Goal: Check status: Check status

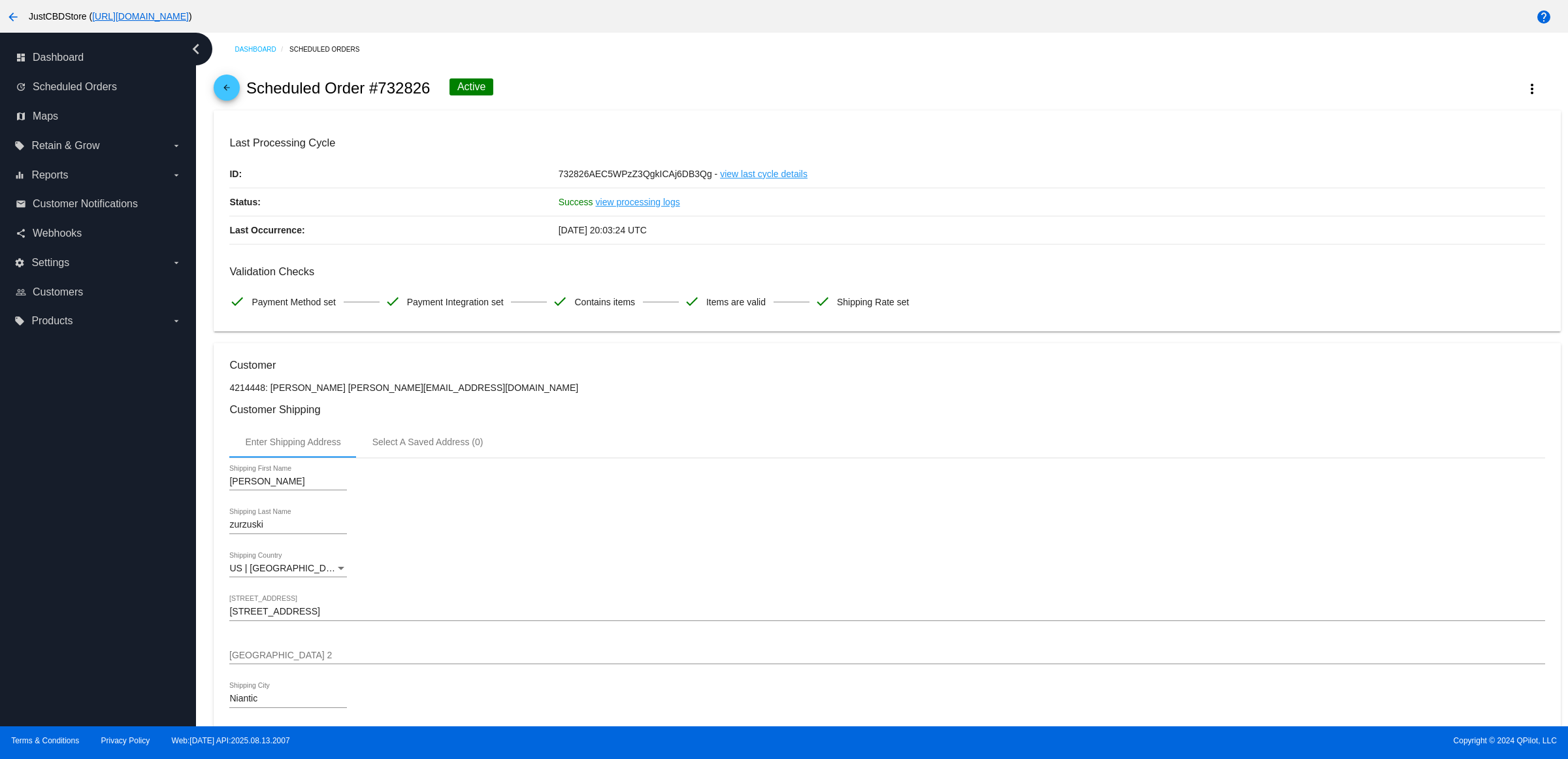
click at [233, 92] on mat-icon "arrow_back" at bounding box center [226, 91] width 15 height 15
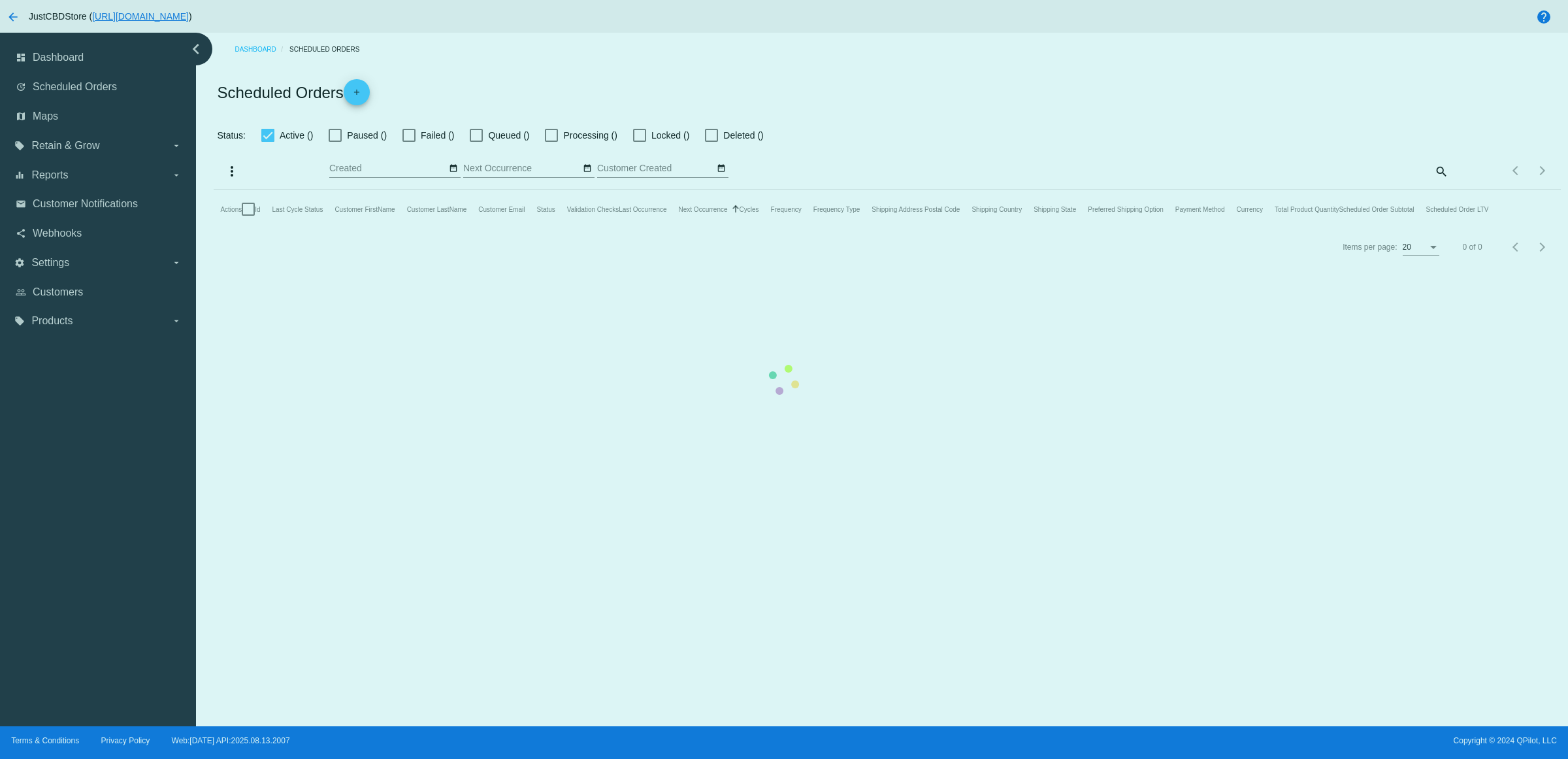
checkbox input "true"
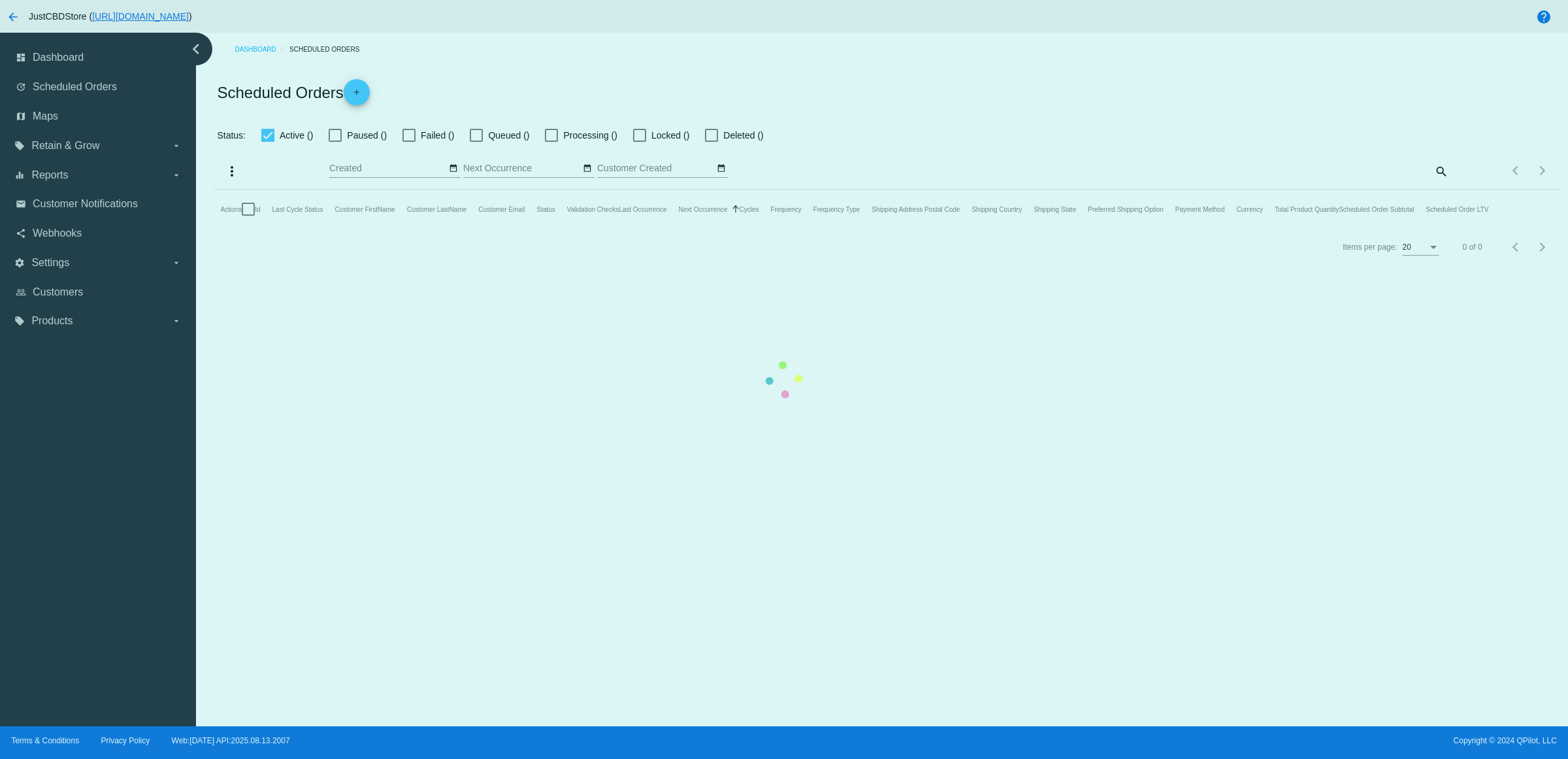
checkbox input "true"
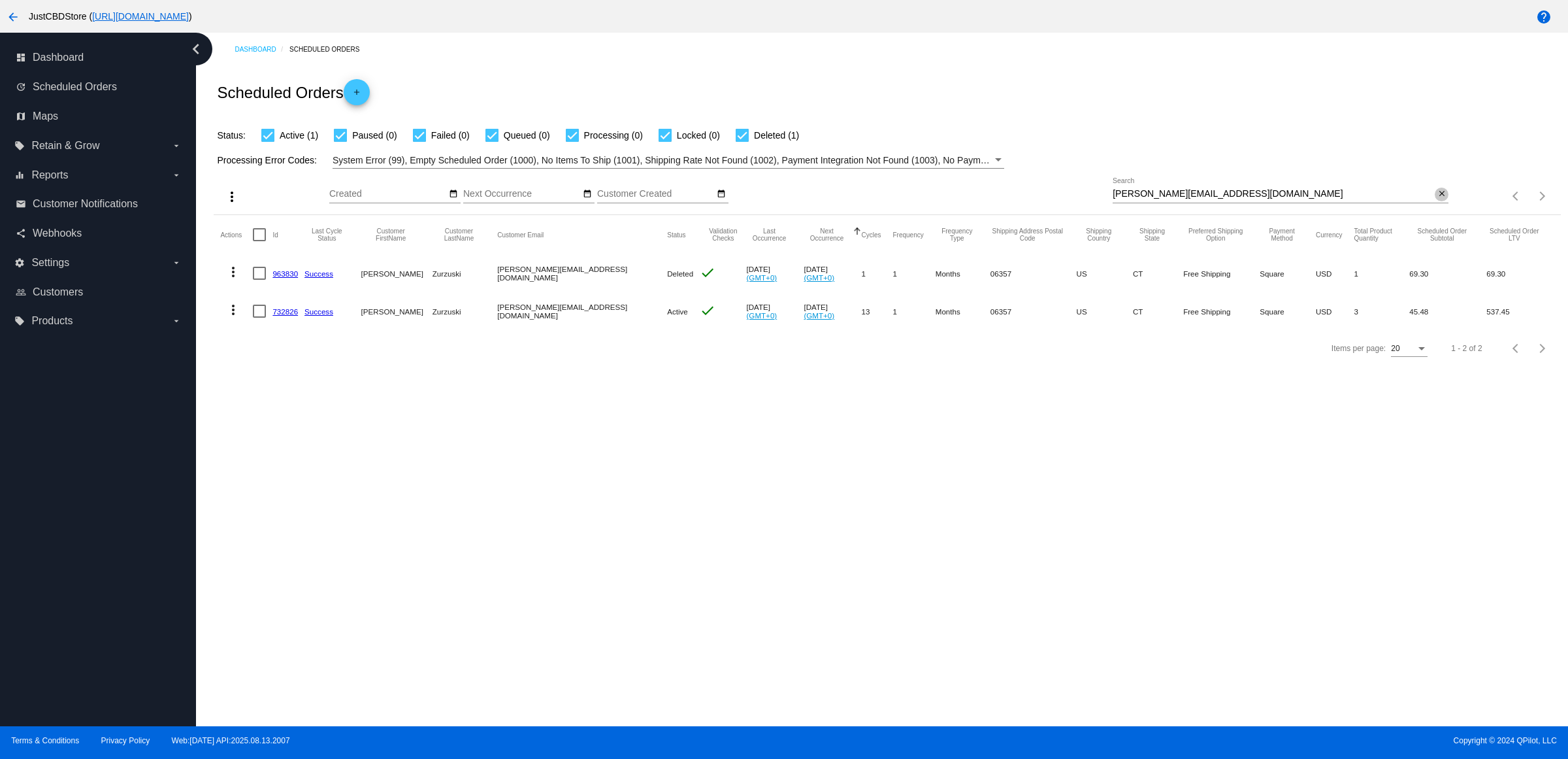
click at [1435, 201] on button "close" at bounding box center [1442, 195] width 14 height 14
click at [1434, 199] on input "Search" at bounding box center [1281, 194] width 336 height 11
paste input "[EMAIL_ADDRESS][DOMAIN_NAME]"
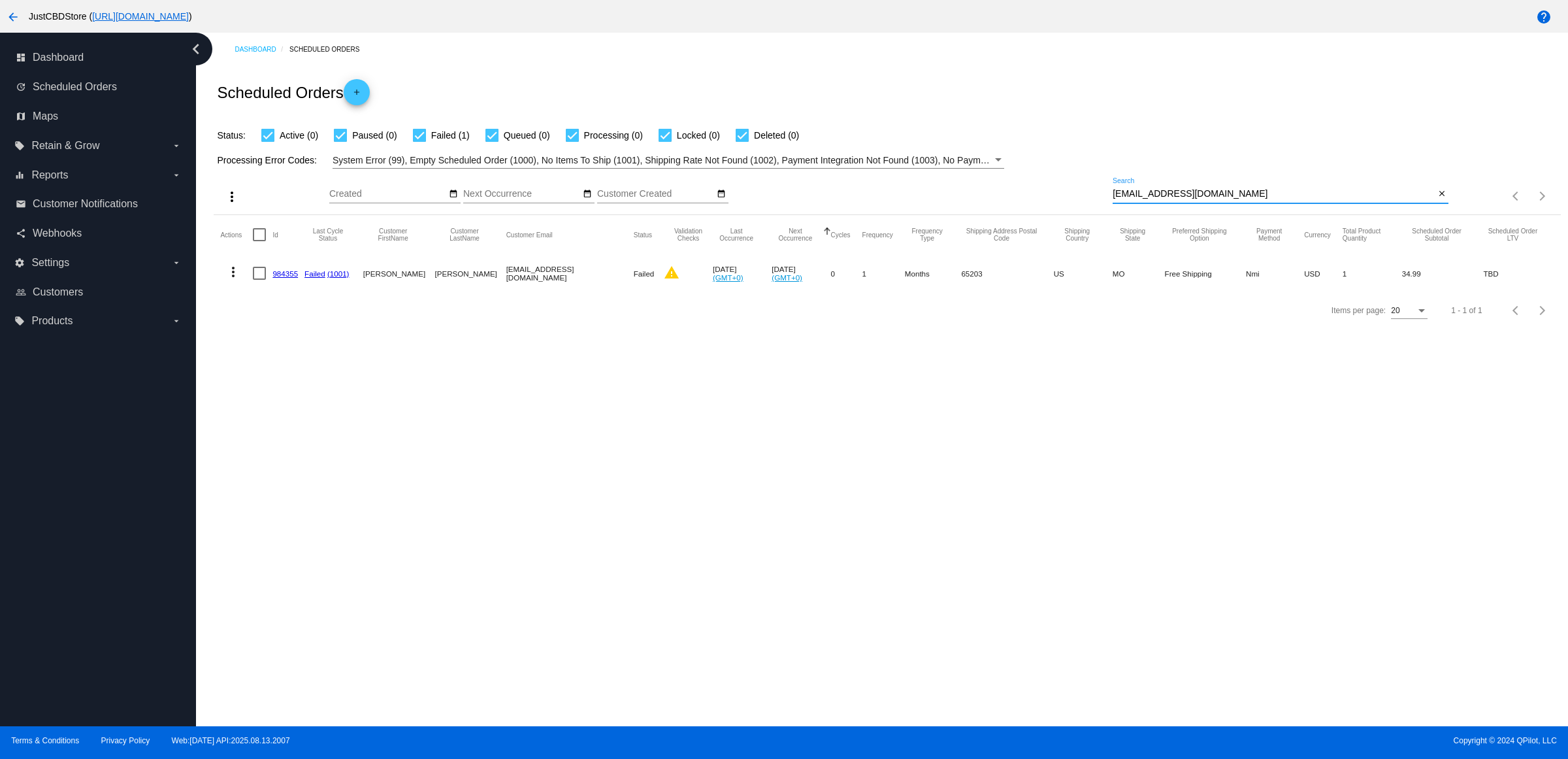
type input "[EMAIL_ADDRESS][DOMAIN_NAME]"
click at [292, 278] on link "984355" at bounding box center [286, 273] width 25 height 9
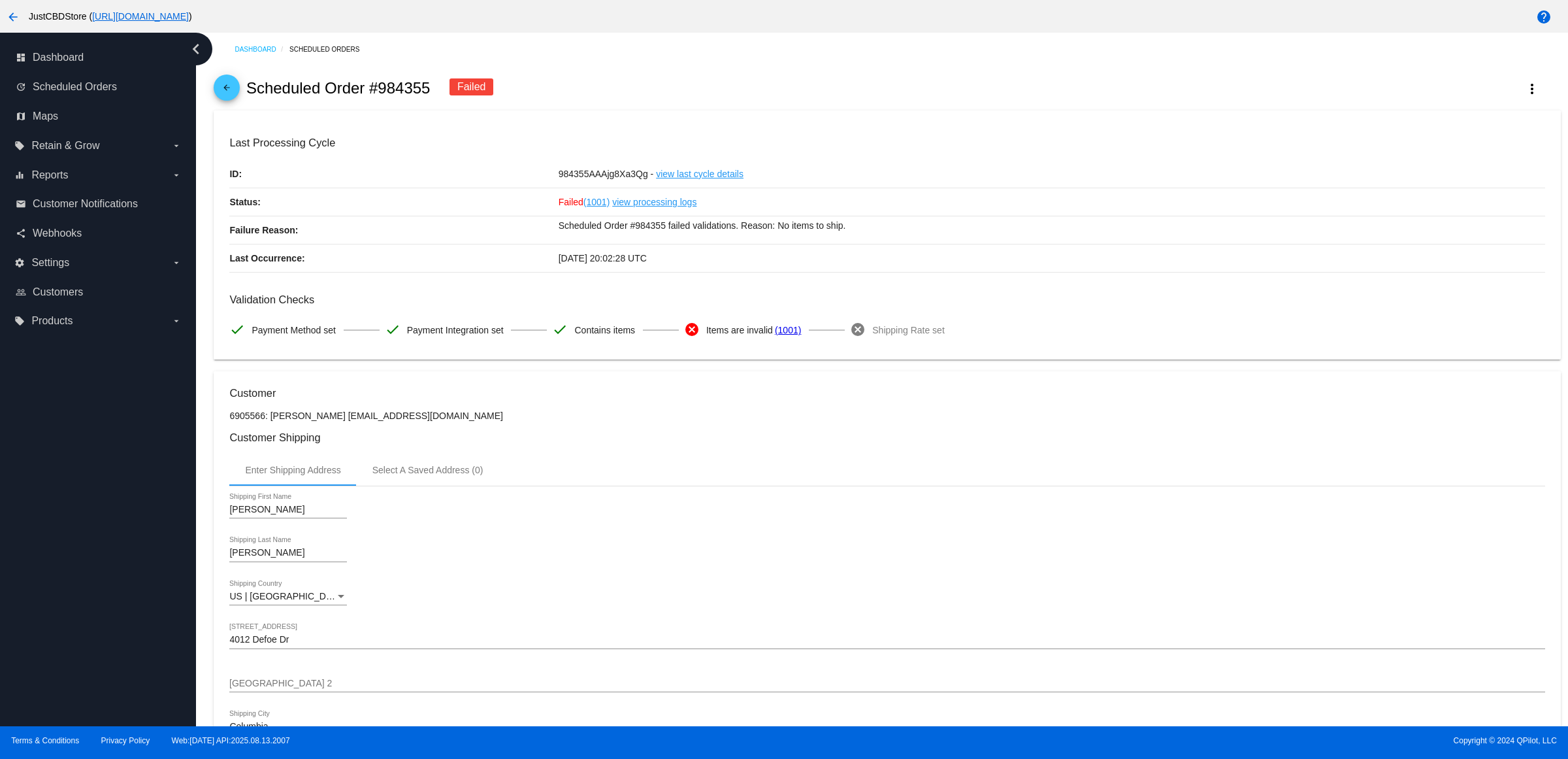
click at [721, 443] on h3 "Customer Shipping" at bounding box center [887, 438] width 1315 height 13
